Goal: Task Accomplishment & Management: Use online tool/utility

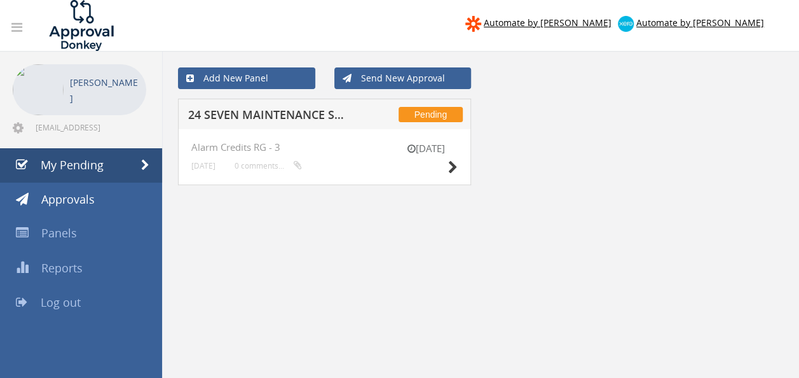
click at [292, 117] on h5 "24 SEVEN MAINTENANCE SOLUTIONS 1095989-D01 $570.24" at bounding box center [269, 117] width 163 height 16
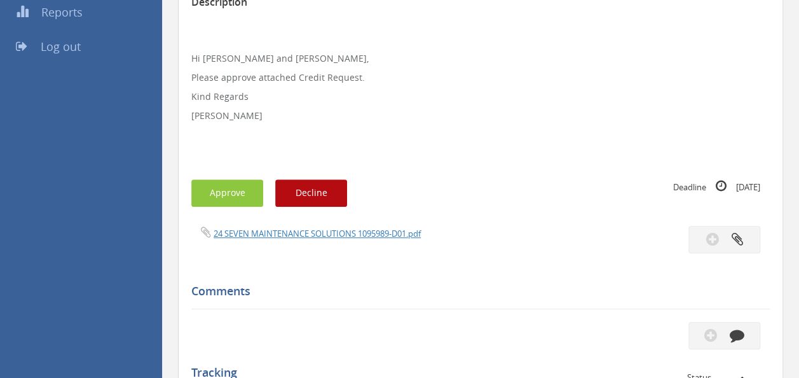
scroll to position [258, 0]
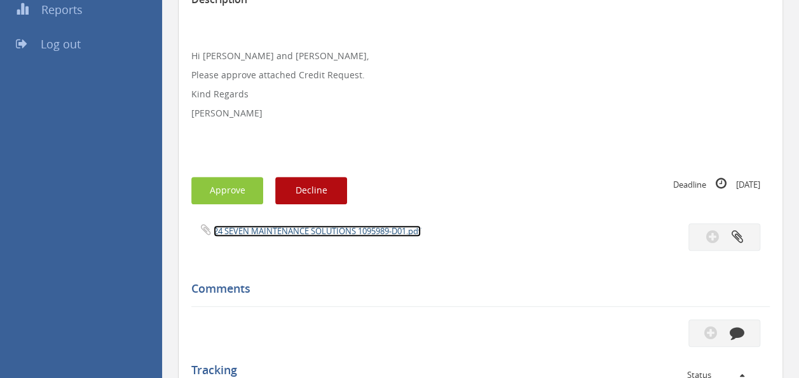
click at [280, 225] on link "24 SEVEN MAINTENANCE SOLUTIONS 1095989-D01.pdf" at bounding box center [317, 230] width 207 height 11
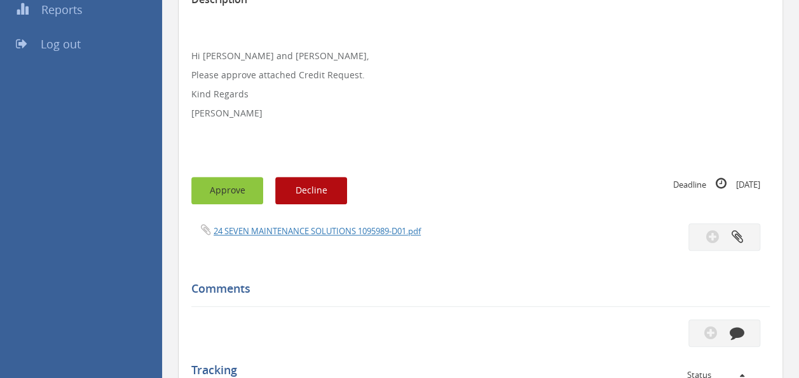
click at [226, 192] on button "Approve" at bounding box center [227, 190] width 72 height 27
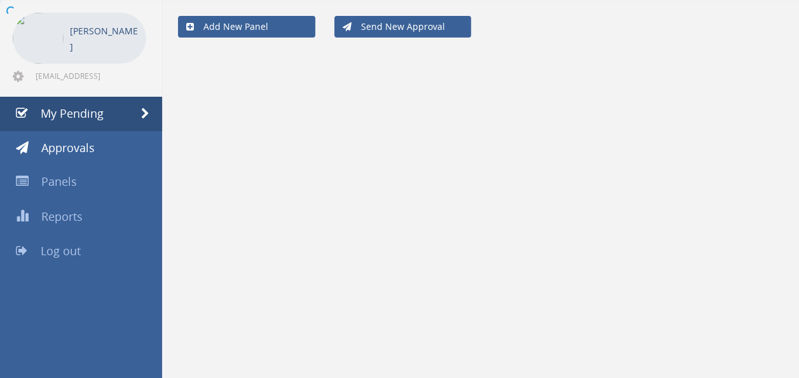
scroll to position [51, 0]
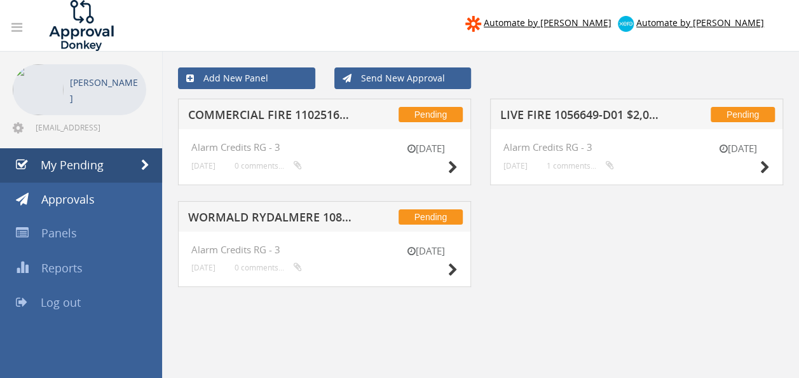
click at [301, 114] on h5 "COMMERCIAL FIRE 1102516-D01 $68.43" at bounding box center [269, 117] width 163 height 16
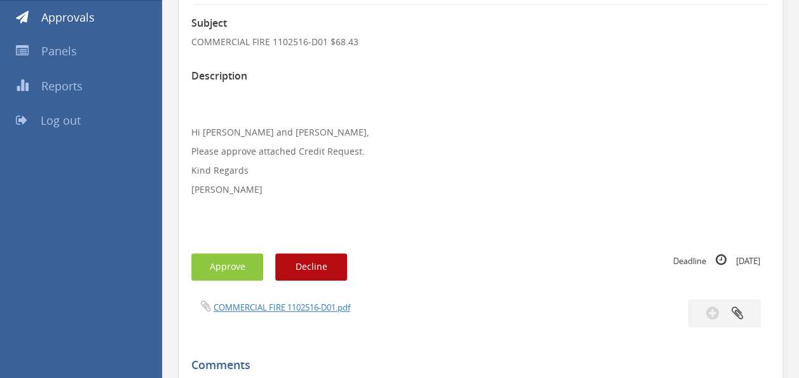
scroll to position [183, 0]
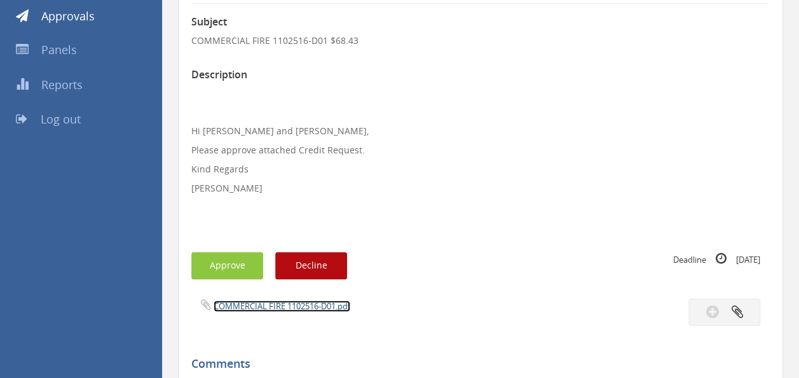
click at [277, 307] on link "COMMERCIAL FIRE 1102516-D01.pdf" at bounding box center [282, 305] width 137 height 11
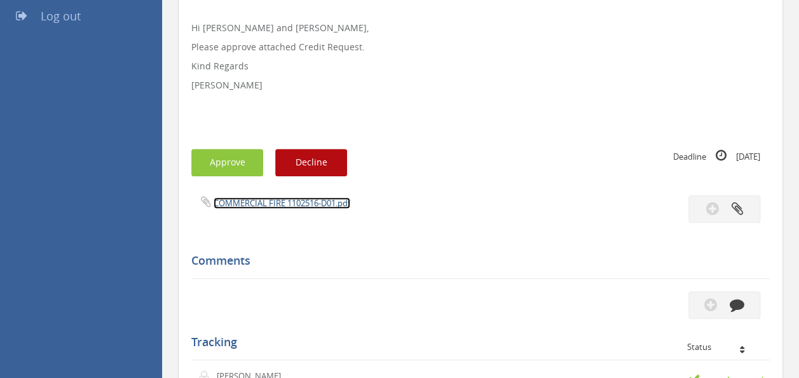
scroll to position [282, 0]
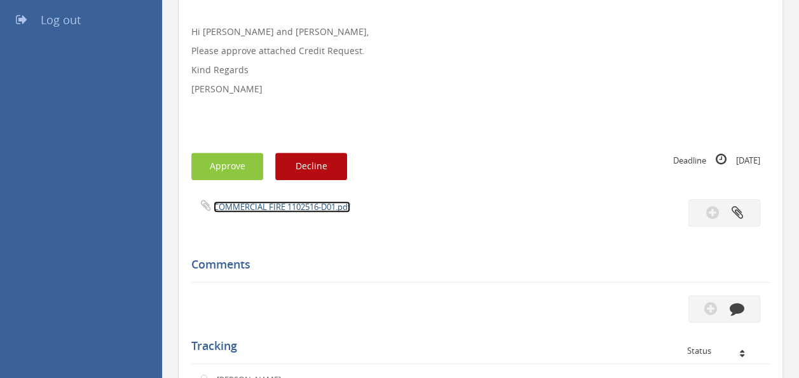
click at [259, 212] on link "COMMERCIAL FIRE 1102516-D01.pdf" at bounding box center [282, 206] width 137 height 11
click at [230, 164] on button "Approve" at bounding box center [227, 166] width 72 height 27
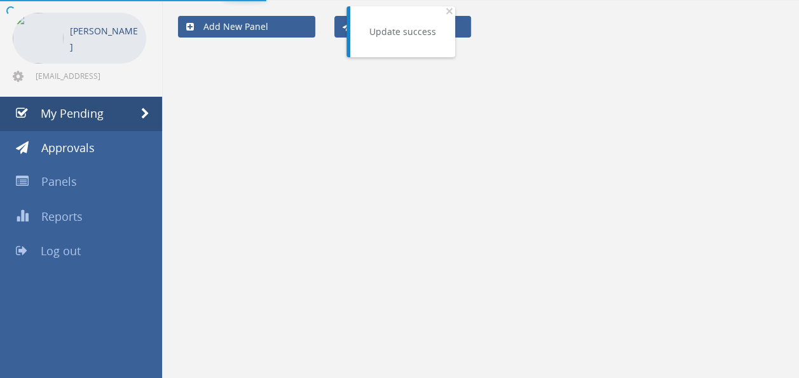
scroll to position [51, 0]
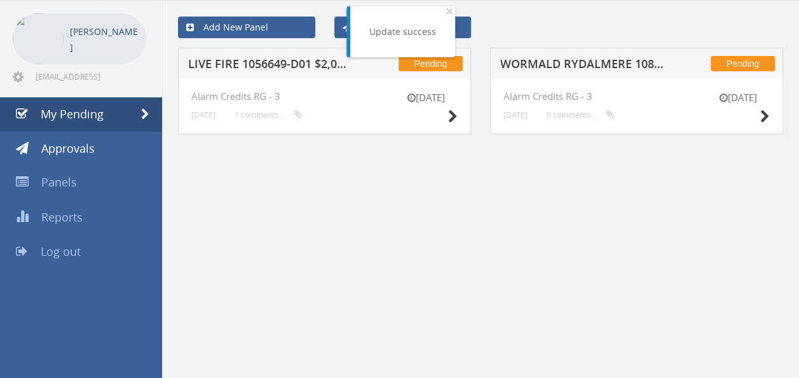
click at [552, 67] on h5 "WORMALD RYDALMERE 1082400-D01 $325.60" at bounding box center [581, 66] width 163 height 16
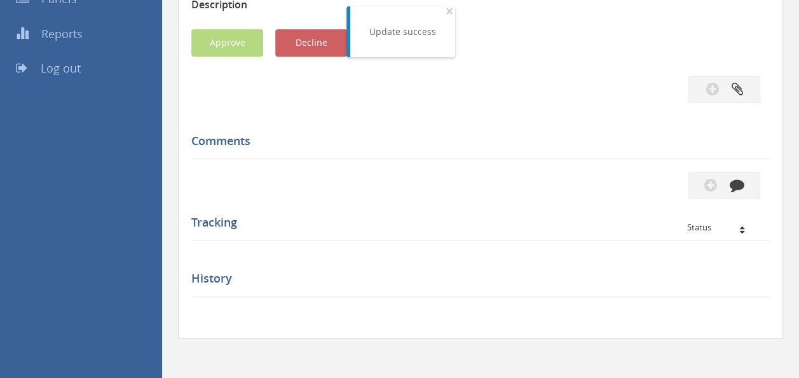
scroll to position [282, 0]
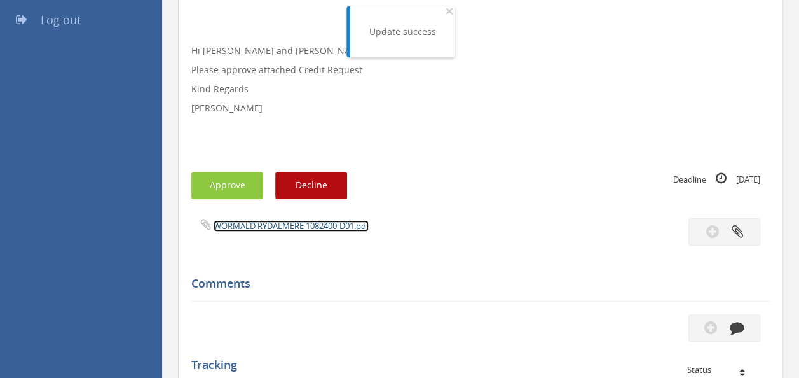
click at [268, 224] on link "WORMALD RYDALMERE 1082400-D01.pdf" at bounding box center [291, 225] width 155 height 11
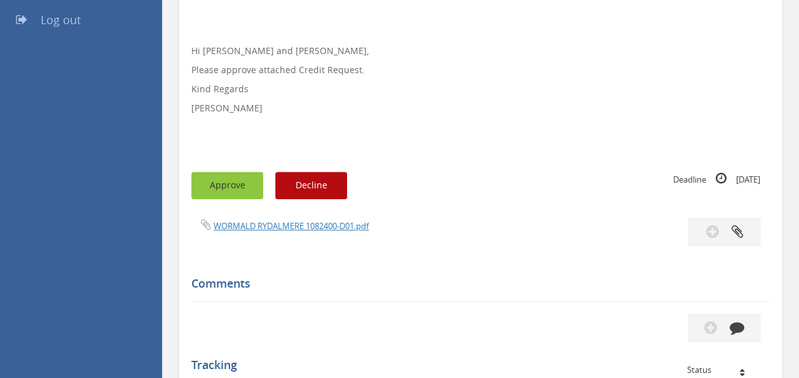
click at [224, 193] on button "Approve" at bounding box center [227, 185] width 72 height 27
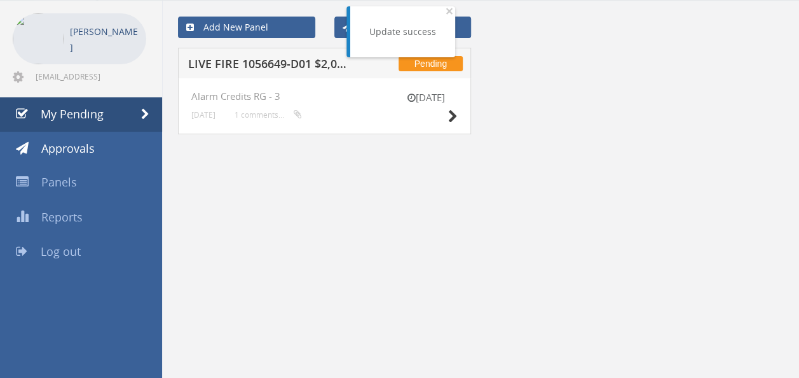
click at [262, 52] on div "Pending LIVE FIRE 1056649-D01 $2,042.94" at bounding box center [324, 63] width 293 height 31
click at [256, 58] on h5 "LIVE FIRE 1056649-D01 $2,042.94" at bounding box center [269, 66] width 163 height 16
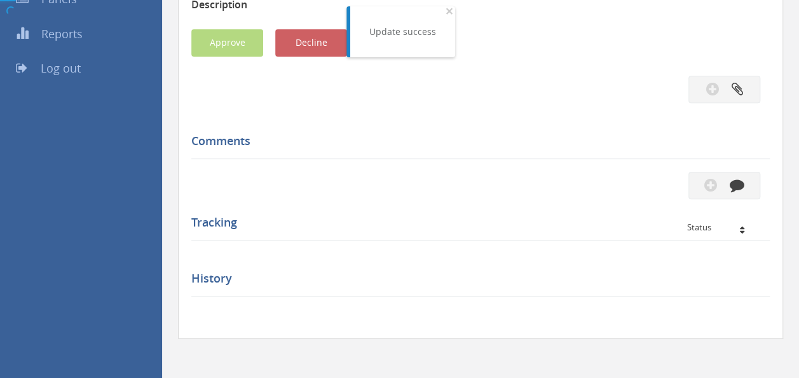
scroll to position [282, 0]
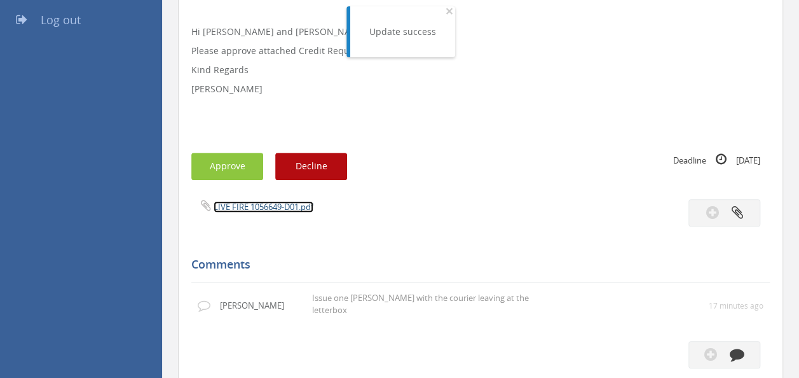
click at [246, 203] on link "LIVE FIRE 1056649-D01.pdf" at bounding box center [264, 206] width 100 height 11
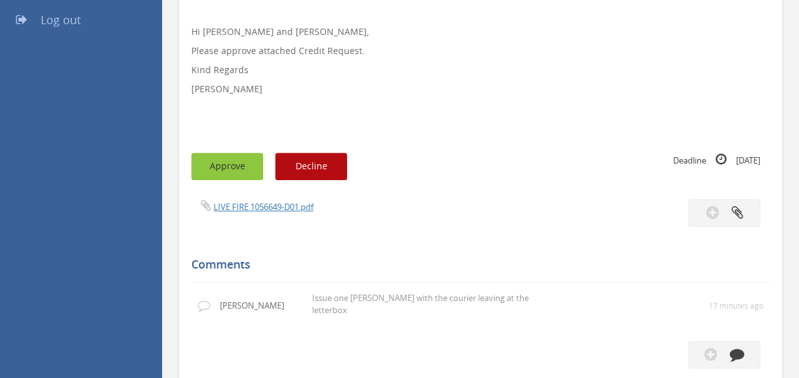
click at [228, 172] on button "Approve" at bounding box center [227, 166] width 72 height 27
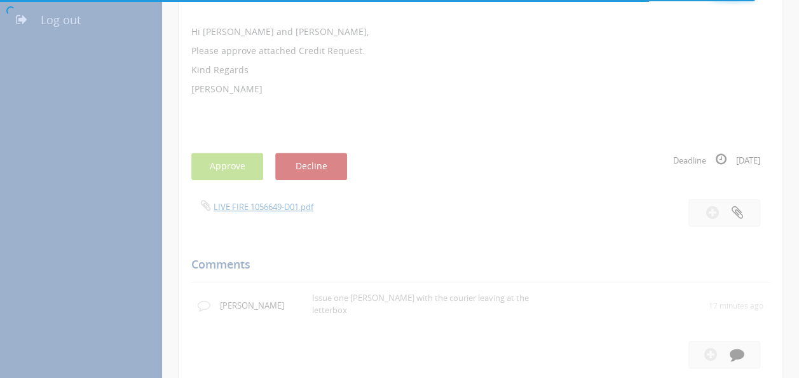
scroll to position [51, 0]
